Goal: Obtain resource: Download file/media

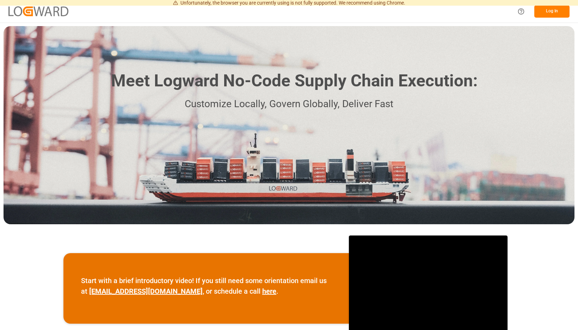
click at [542, 12] on button "Log In" at bounding box center [552, 11] width 35 height 12
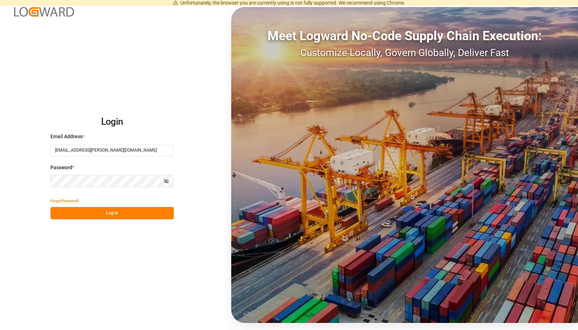
click at [169, 211] on button "Log In" at bounding box center [111, 213] width 123 height 12
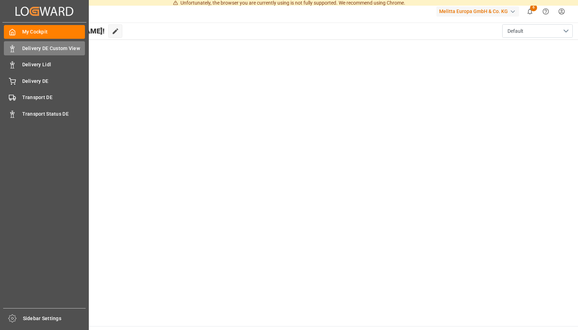
click at [14, 48] on icon at bounding box center [12, 48] width 7 height 7
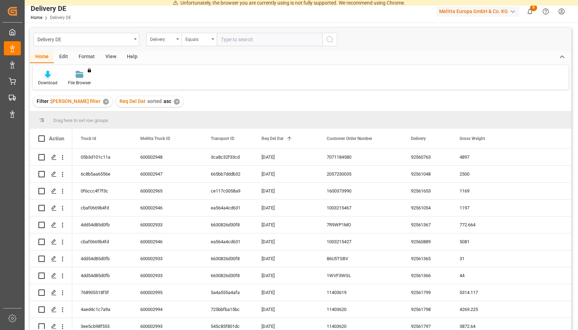
click at [51, 77] on icon at bounding box center [48, 74] width 6 height 7
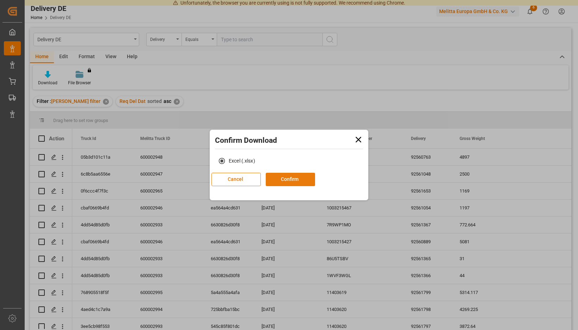
click at [295, 178] on button "Confirm" at bounding box center [290, 179] width 49 height 13
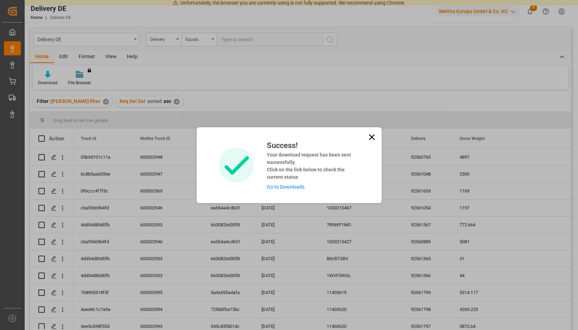
click at [295, 184] on link "Go to Downloads" at bounding box center [286, 187] width 38 height 6
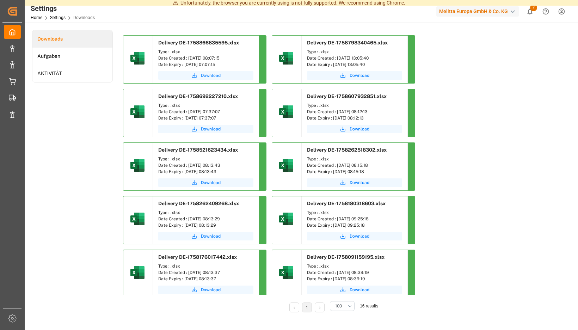
click at [221, 76] on span "Download" at bounding box center [211, 75] width 20 height 6
click at [528, 11] on icon "show 7 new notifications" at bounding box center [530, 11] width 7 height 7
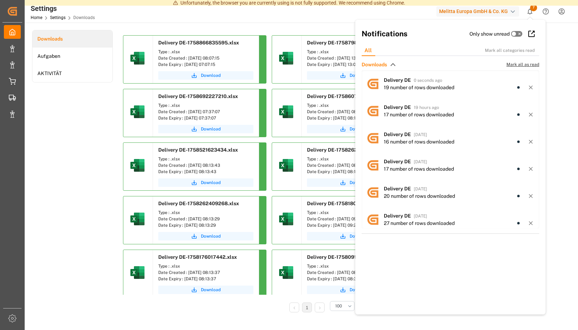
click at [521, 63] on span "Mark all as read" at bounding box center [523, 64] width 33 height 6
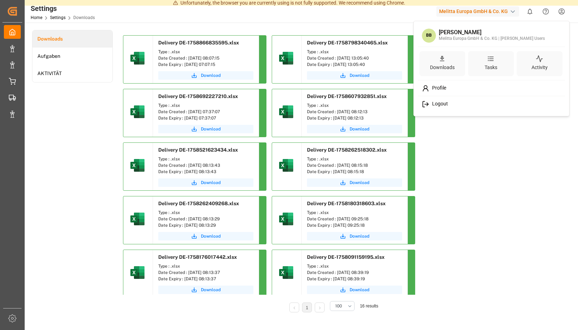
click at [446, 105] on span "Logout" at bounding box center [439, 104] width 19 height 6
